Goal: Check status: Check status

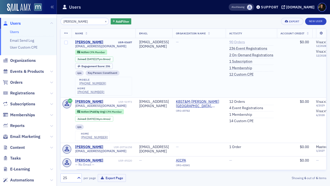
click at [245, 42] on link "90 Orders" at bounding box center [237, 42] width 16 height 5
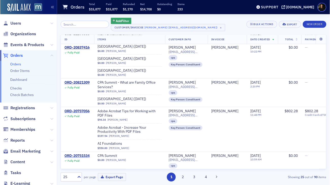
scroll to position [372, 0]
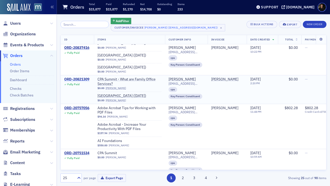
click at [81, 78] on div "ORD-20821309" at bounding box center [76, 79] width 25 height 5
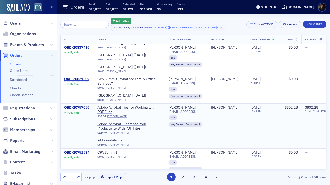
click at [82, 108] on div "ORD-20757056" at bounding box center [76, 108] width 25 height 5
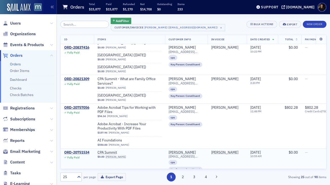
click at [80, 152] on div "ORD-20751534" at bounding box center [76, 153] width 25 height 5
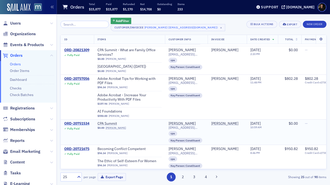
scroll to position [403, 0]
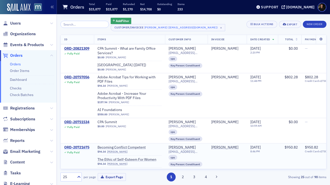
click at [81, 146] on div "ORD-20721675" at bounding box center [76, 148] width 25 height 5
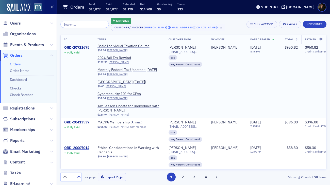
scroll to position [563, 0]
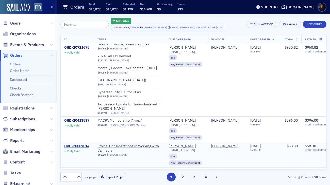
click at [81, 149] on div "ORD-20007014" at bounding box center [76, 146] width 25 height 5
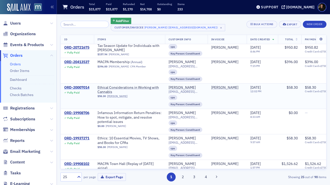
scroll to position [623, 0]
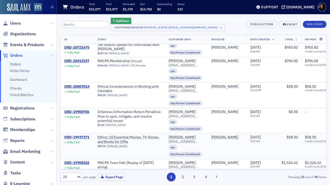
click at [80, 140] on div "ORD-19937271" at bounding box center [76, 137] width 25 height 5
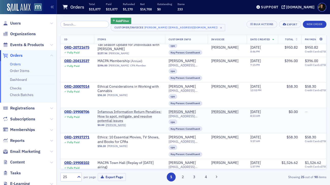
click at [77, 115] on div "ORD-19908706" at bounding box center [76, 112] width 25 height 5
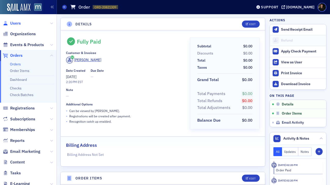
click at [14, 22] on span "Users" at bounding box center [15, 24] width 11 height 6
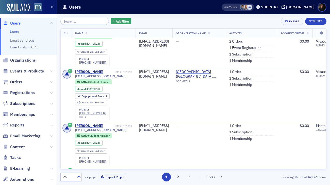
scroll to position [166, 0]
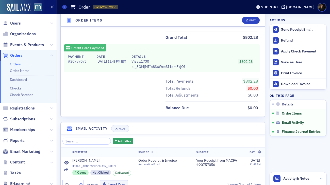
scroll to position [366, 0]
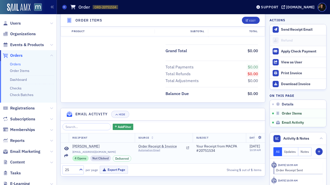
scroll to position [0, 40]
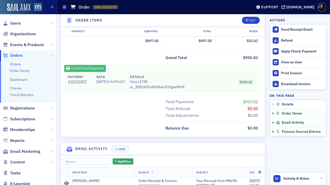
scroll to position [658, 0]
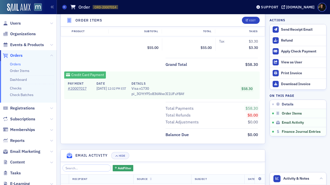
scroll to position [283, 0]
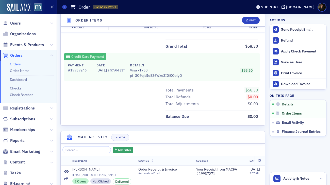
scroll to position [283, 0]
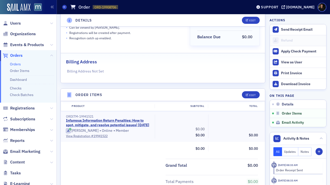
scroll to position [198, 0]
